Goal: Communication & Community: Answer question/provide support

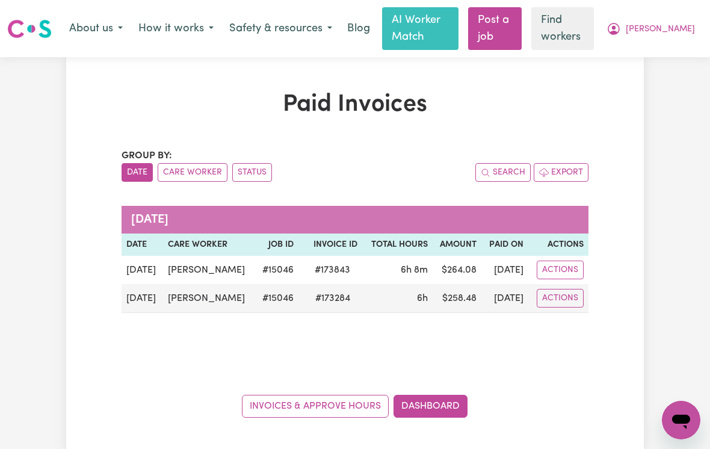
click at [559, 269] on button "Actions" at bounding box center [560, 270] width 47 height 19
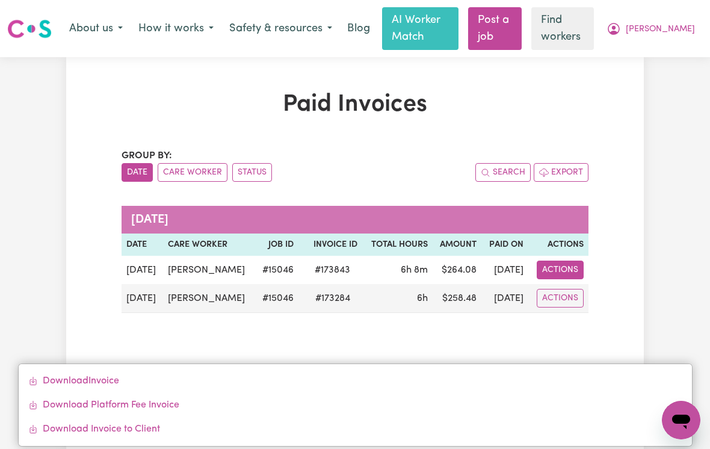
click at [48, 219] on div "Paid Invoices Group by: Date Care Worker Status Search Export September 2025 Da…" at bounding box center [355, 254] width 710 height 394
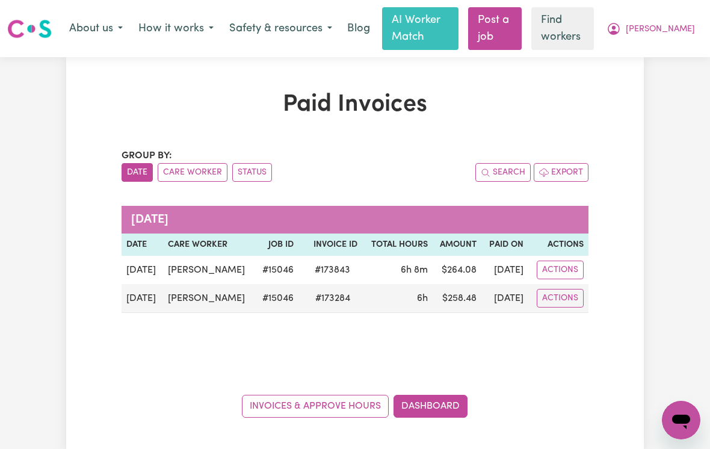
click at [564, 269] on button "Actions" at bounding box center [560, 270] width 47 height 19
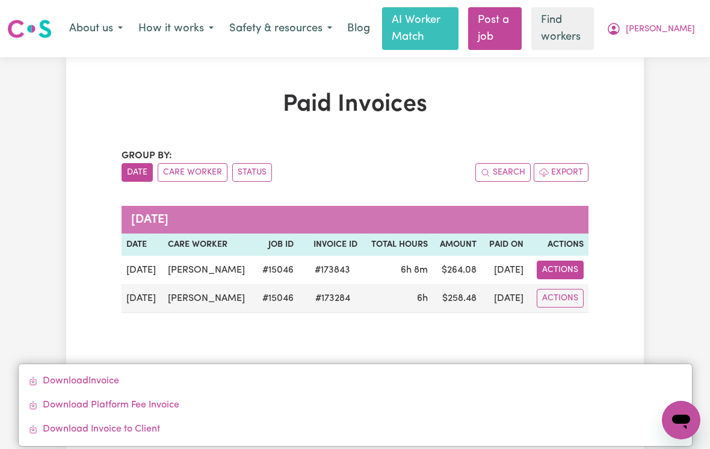
click at [569, 269] on button "Actions" at bounding box center [560, 270] width 47 height 19
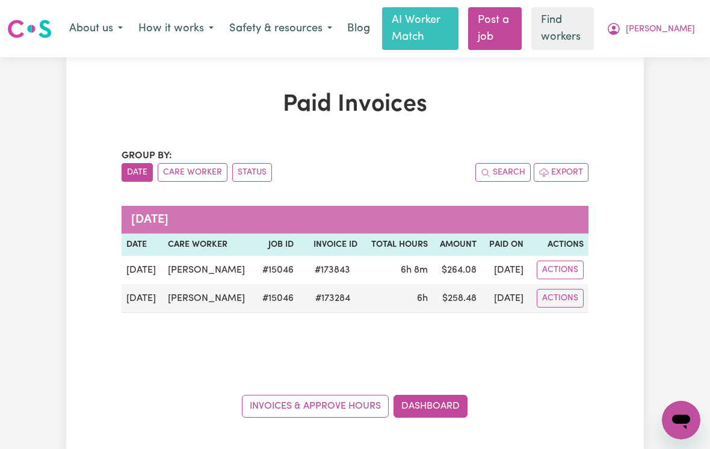
click at [564, 269] on button "Actions" at bounding box center [560, 270] width 47 height 19
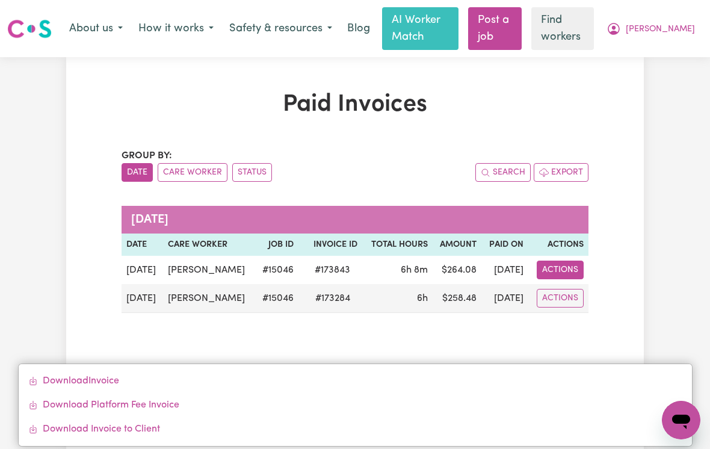
click at [66, 380] on link "Download Invoice" at bounding box center [355, 381] width 673 height 24
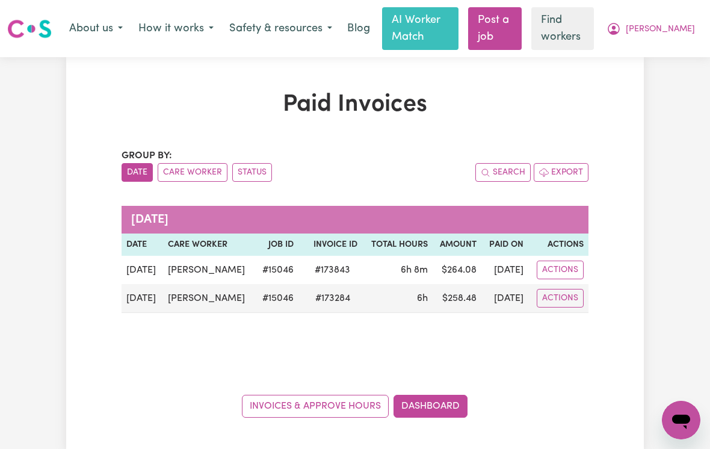
click at [693, 34] on span "[PERSON_NAME]" at bounding box center [660, 29] width 69 height 13
click at [676, 32] on span "[PERSON_NAME]" at bounding box center [660, 29] width 69 height 13
click at [650, 57] on link "My Dashboard" at bounding box center [654, 54] width 95 height 23
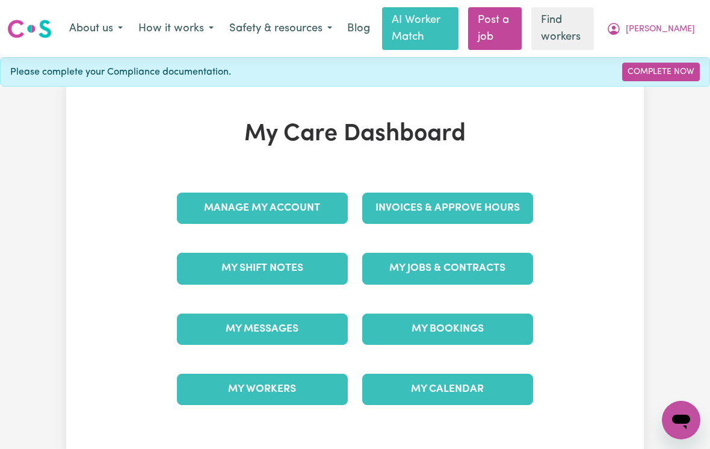
click at [241, 390] on link "My Workers" at bounding box center [262, 389] width 171 height 31
click at [220, 206] on link "Manage My Account" at bounding box center [262, 208] width 171 height 31
click at [490, 266] on link "My Jobs & Contracts" at bounding box center [447, 268] width 171 height 31
click at [231, 331] on link "My Messages" at bounding box center [262, 329] width 171 height 31
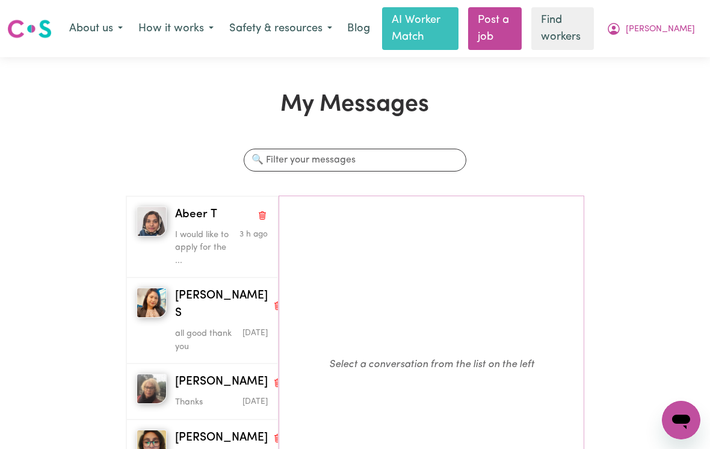
click at [188, 220] on span "Abeer T" at bounding box center [196, 214] width 42 height 17
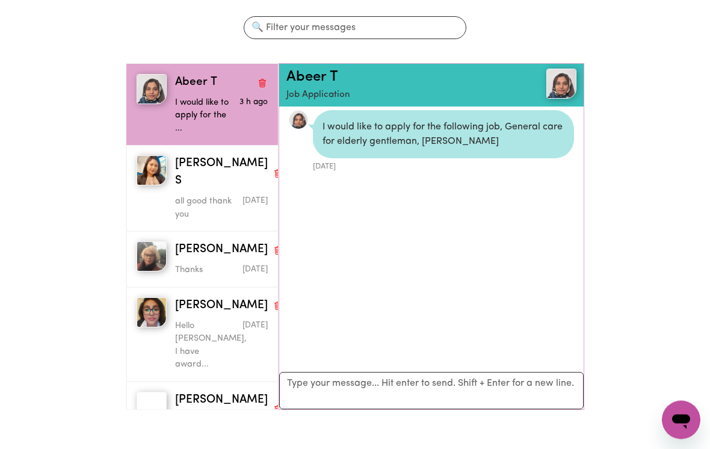
scroll to position [132, 0]
click at [459, 386] on textarea "Your reply" at bounding box center [431, 390] width 304 height 37
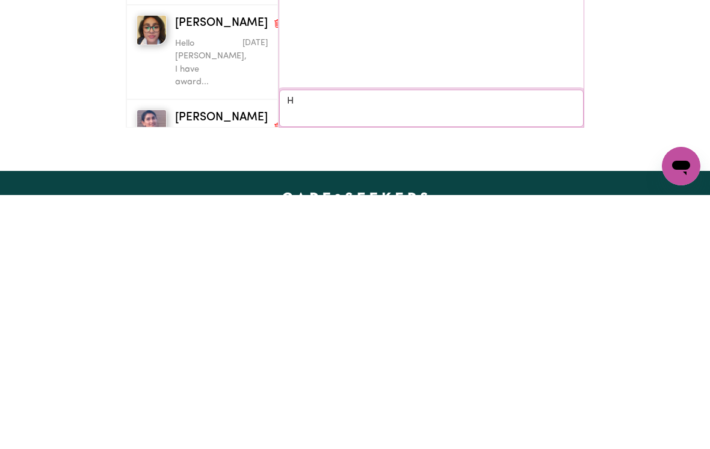
scroll to position [5, 0]
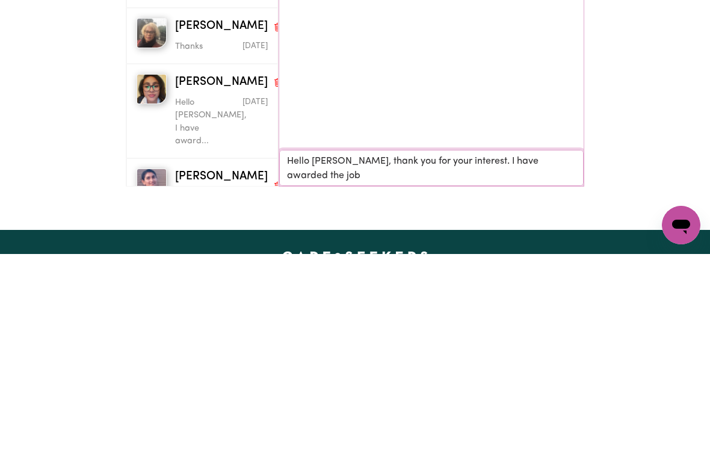
type textarea "Hello Abeer, thank you for your interest. I have awarded the job."
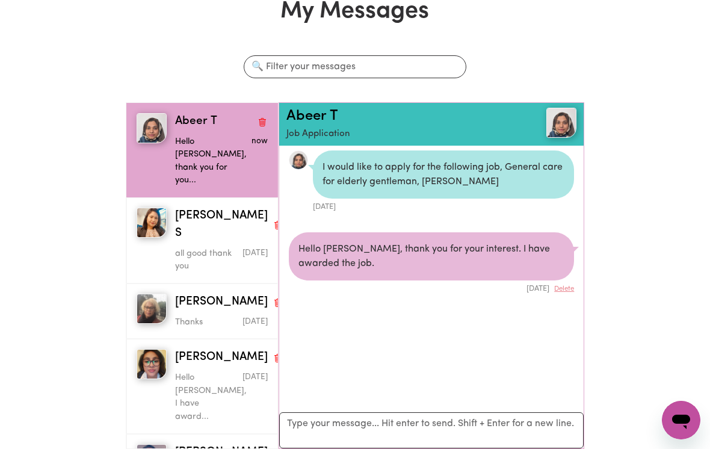
scroll to position [0, 0]
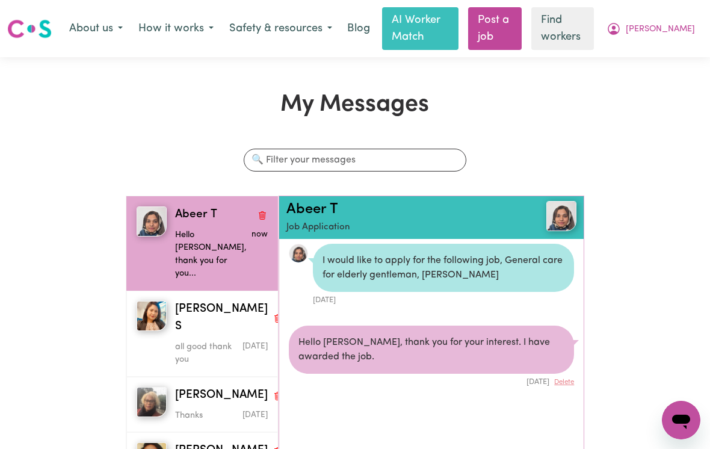
click at [683, 35] on span "[PERSON_NAME]" at bounding box center [660, 29] width 69 height 13
click at [643, 59] on link "My Dashboard" at bounding box center [654, 54] width 95 height 23
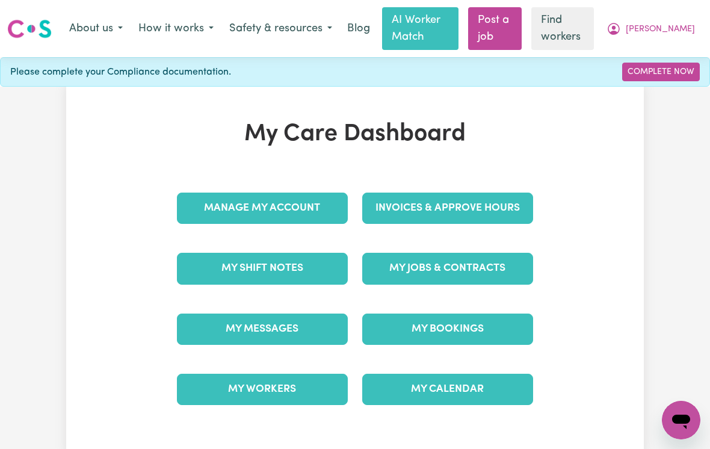
click at [419, 271] on link "My Jobs & Contracts" at bounding box center [447, 268] width 171 height 31
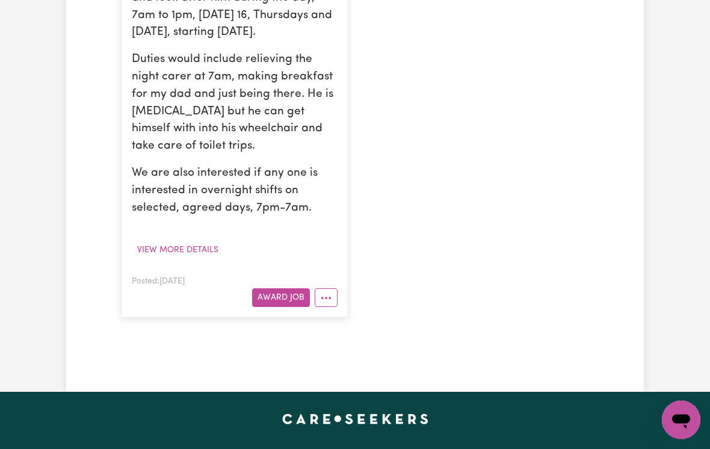
scroll to position [471, 0]
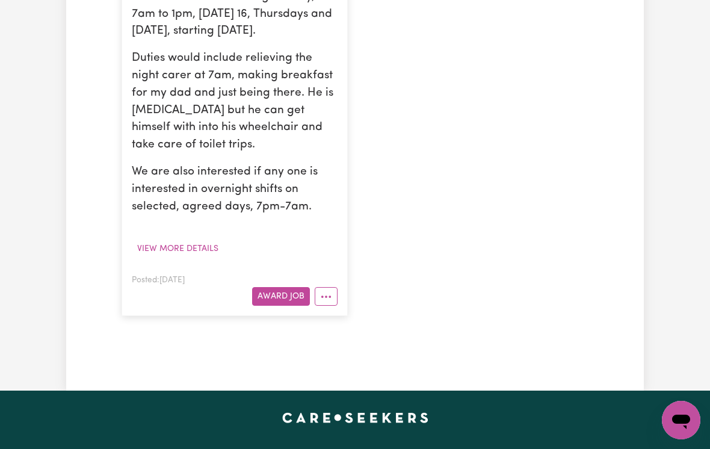
click at [327, 303] on icon "More options" at bounding box center [326, 297] width 12 height 12
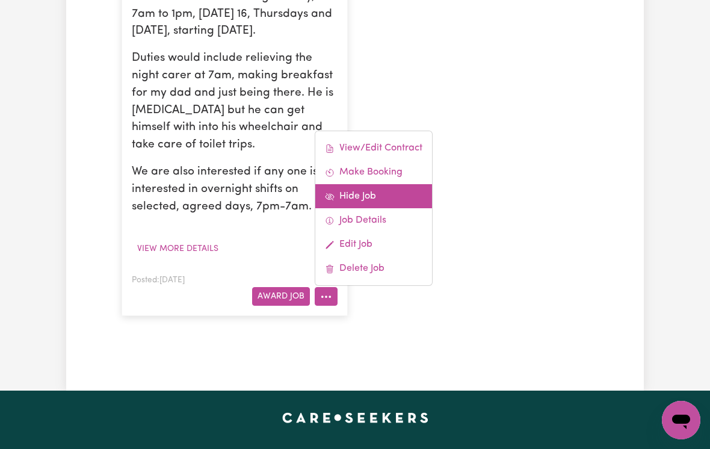
click at [363, 205] on link "Hide Job" at bounding box center [373, 196] width 117 height 24
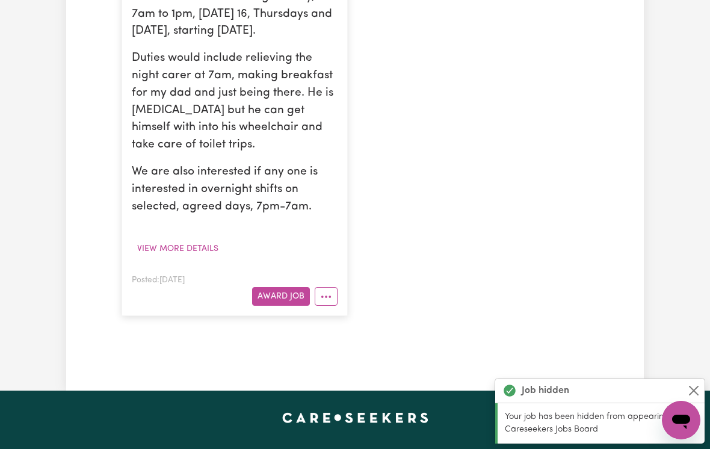
click at [327, 303] on icon "More options" at bounding box center [326, 297] width 12 height 12
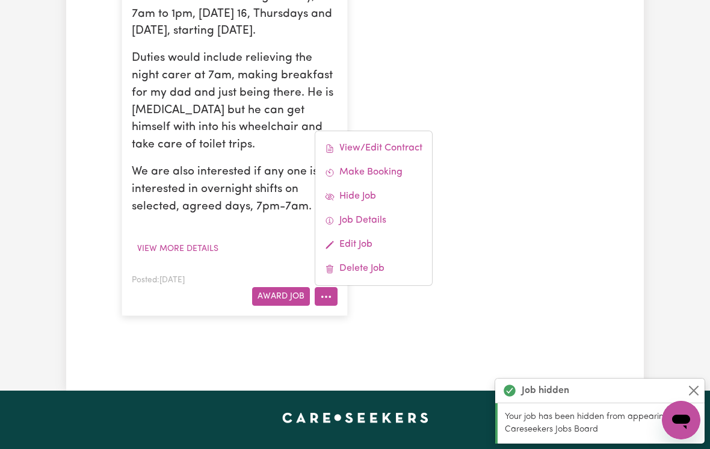
click at [369, 208] on link "Hide Job" at bounding box center [373, 196] width 117 height 24
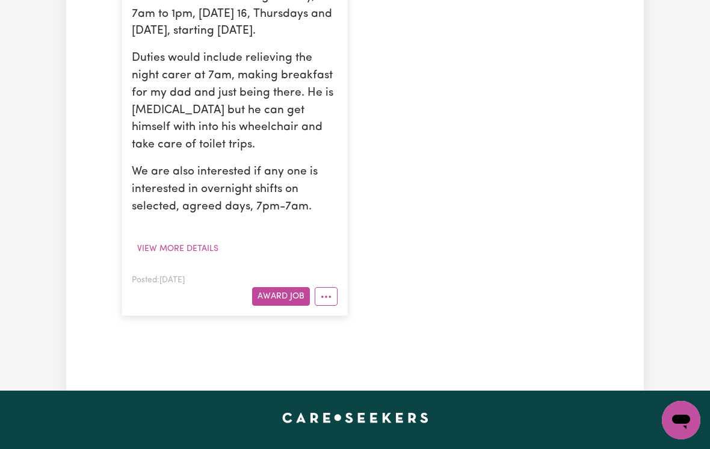
click at [333, 306] on button "More options" at bounding box center [326, 296] width 23 height 19
